Goal: Task Accomplishment & Management: Use online tool/utility

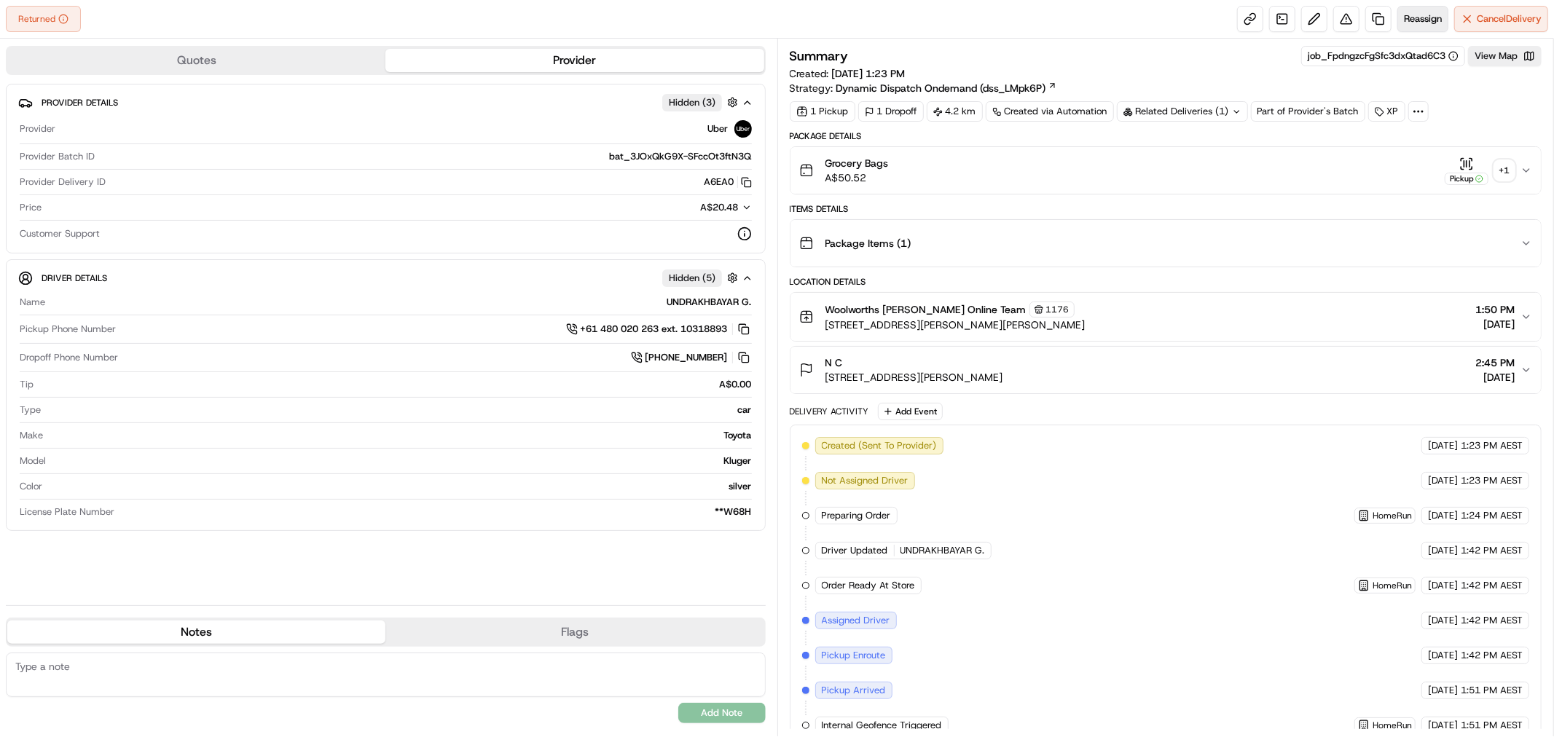
click at [1411, 17] on span "Reassign" at bounding box center [1423, 18] width 38 height 13
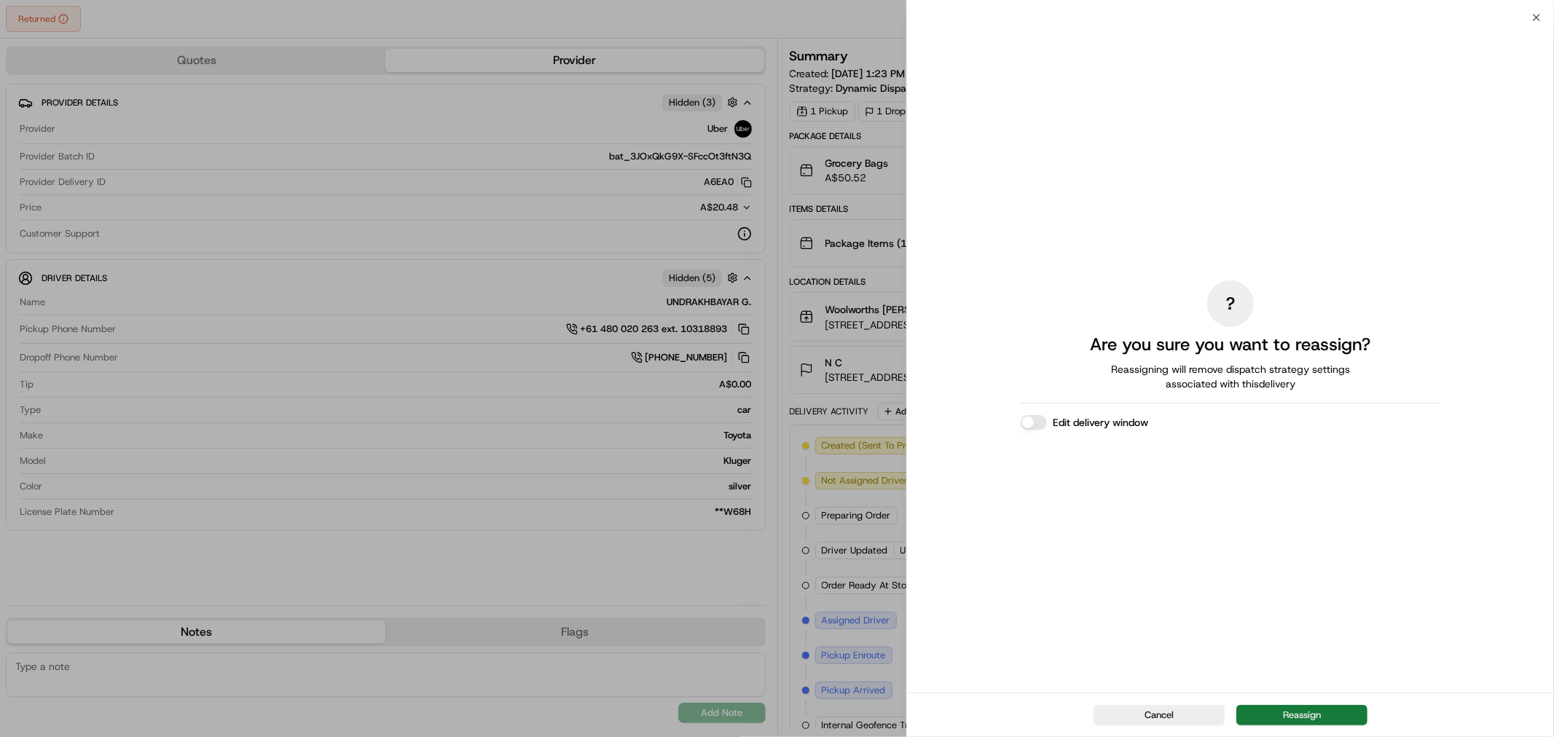
click at [1292, 720] on button "Reassign" at bounding box center [1301, 715] width 131 height 20
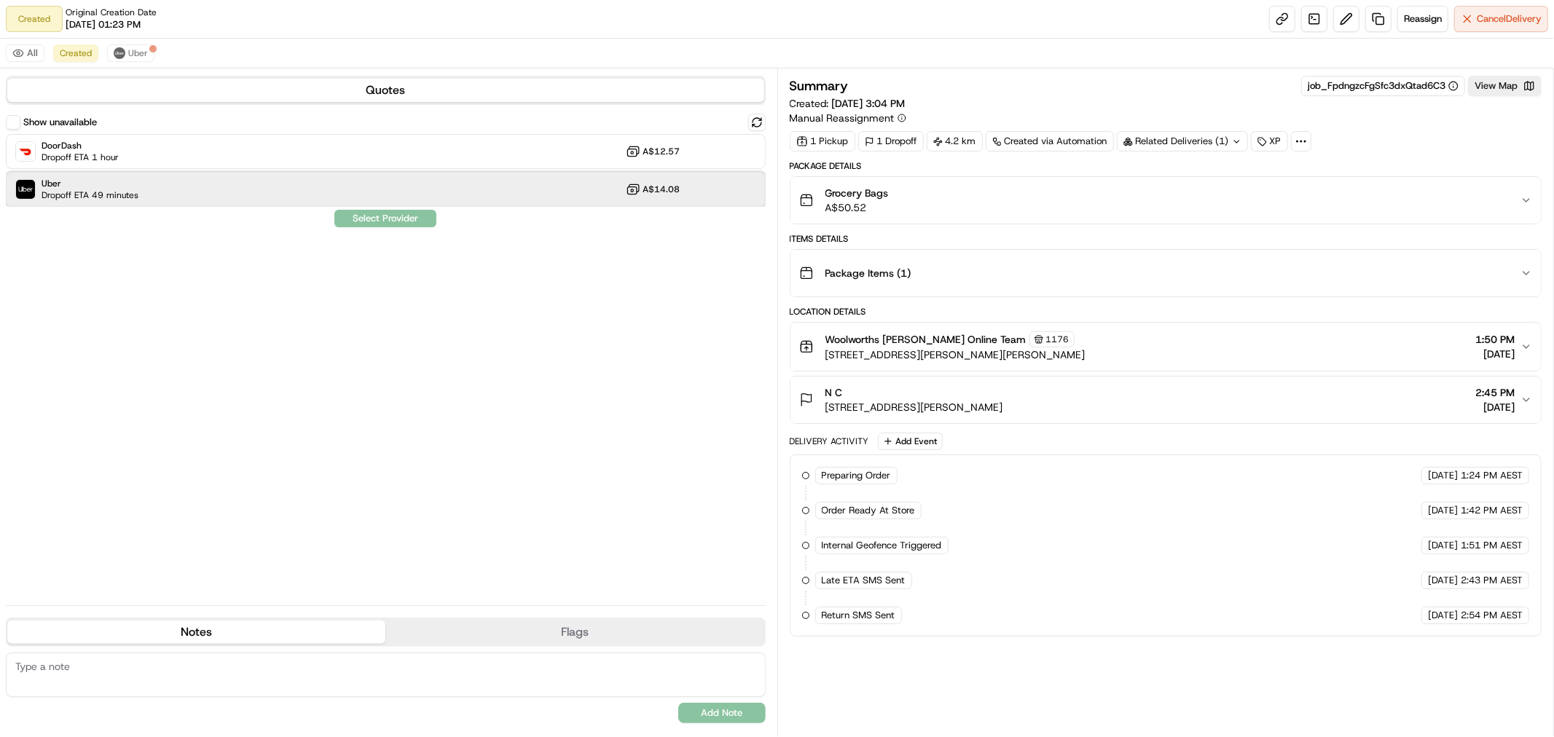
click at [168, 188] on div "Uber Dropoff ETA 49 minutes A$14.08" at bounding box center [386, 189] width 760 height 35
click at [372, 214] on button "Assign Provider" at bounding box center [385, 218] width 103 height 17
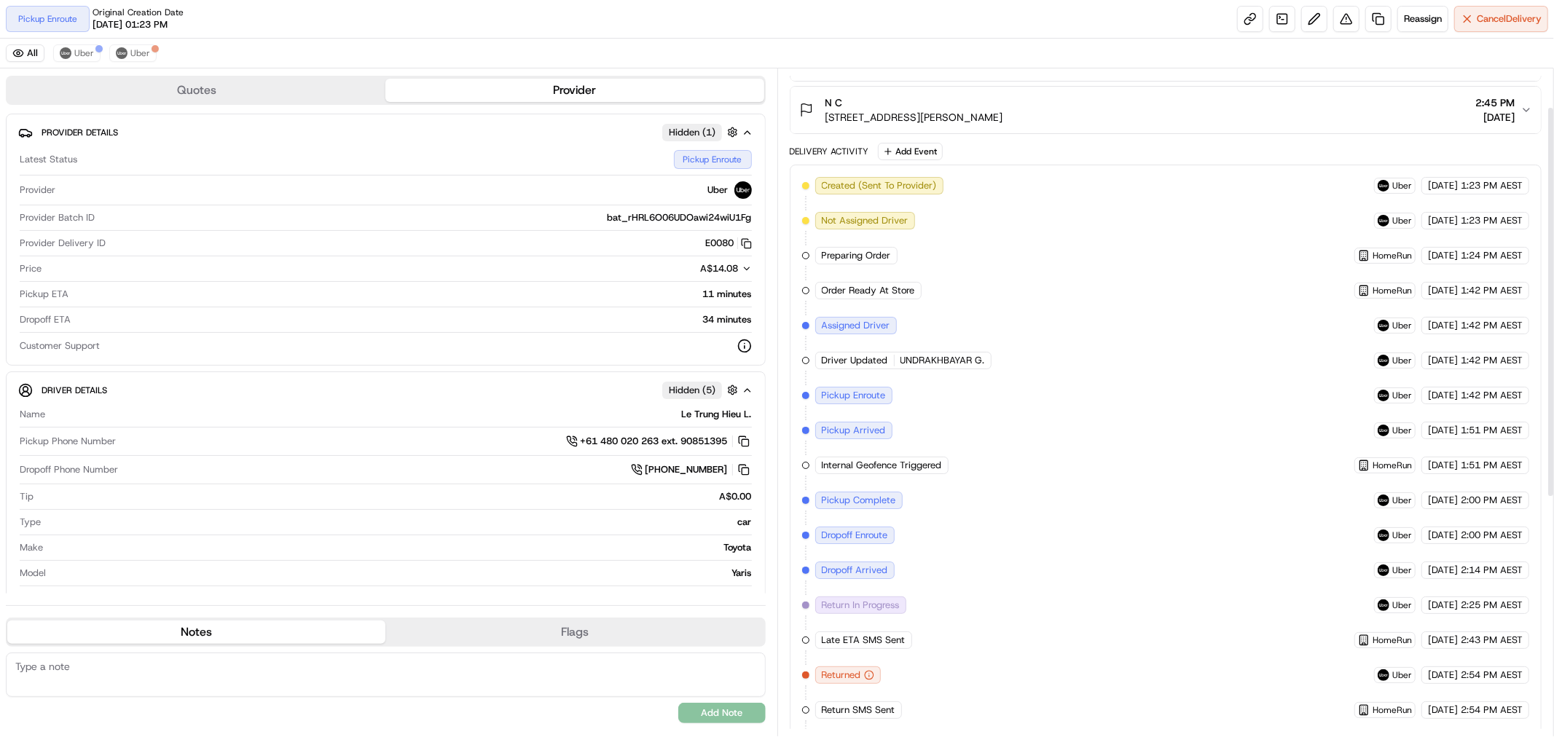
scroll to position [66, 0]
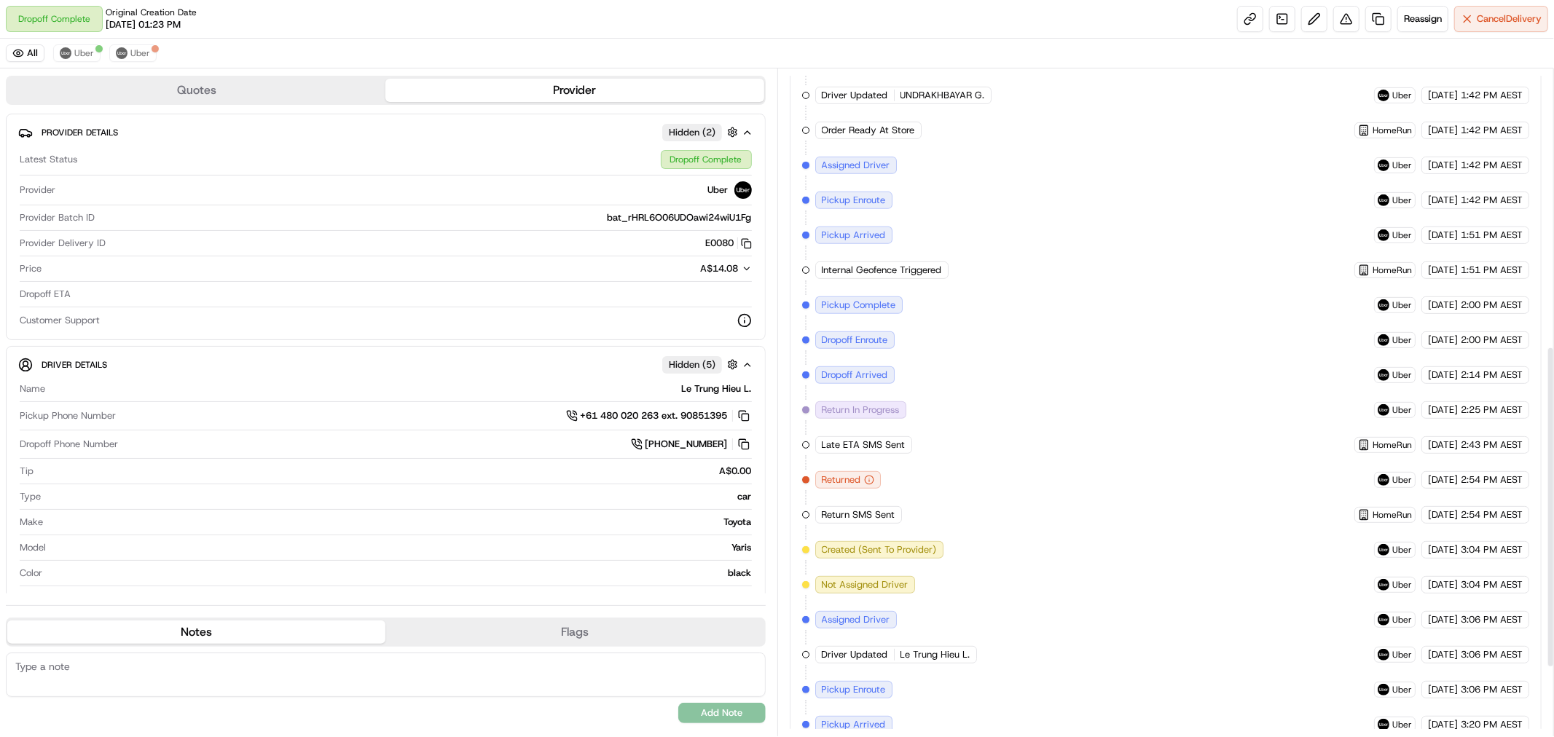
scroll to position [716, 0]
